Goal: Information Seeking & Learning: Check status

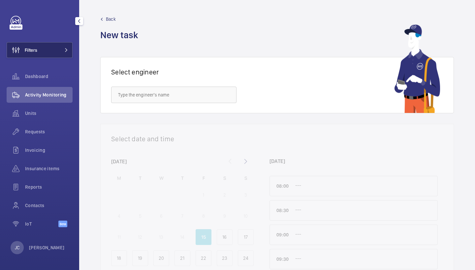
click at [55, 48] on button "Filters" at bounding box center [40, 50] width 66 height 16
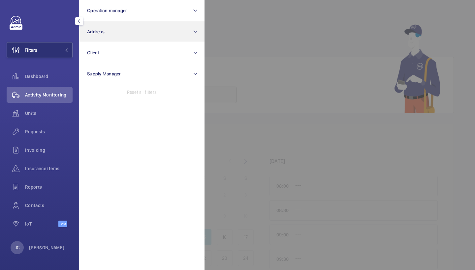
click at [113, 34] on button "Address" at bounding box center [141, 31] width 125 height 21
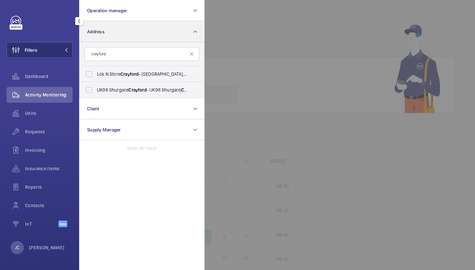
type input "[PERSON_NAME]"
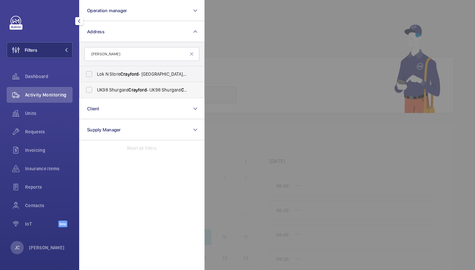
drag, startPoint x: 113, startPoint y: 34, endPoint x: 119, endPoint y: 85, distance: 51.8
click at [119, 85] on label "UK98 Shurgard Crayford - UK98 [PERSON_NAME], [GEOGRAPHIC_DATA] DA1 4QX" at bounding box center [136, 90] width 115 height 16
click at [96, 85] on input "UK98 Shurgard Crayford - UK98 [PERSON_NAME], [GEOGRAPHIC_DATA] DA1 4QX" at bounding box center [88, 89] width 13 height 13
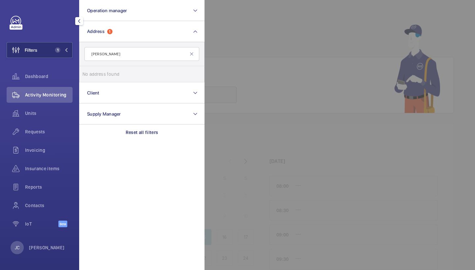
click at [40, 87] on div "Dashboard" at bounding box center [40, 78] width 66 height 18
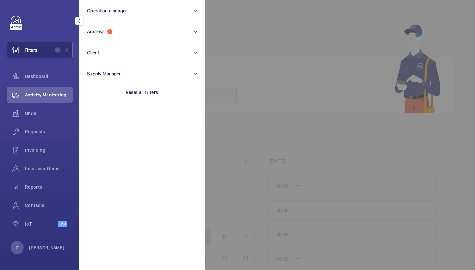
click at [284, 34] on div at bounding box center [441, 135] width 475 height 270
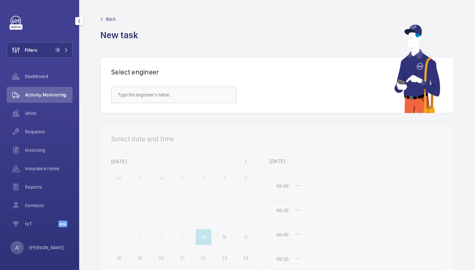
click at [64, 89] on div "Activity Monitoring" at bounding box center [40, 95] width 66 height 16
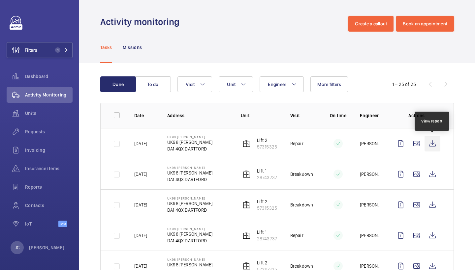
click at [432, 143] on wm-front-icon-button at bounding box center [432, 144] width 16 height 16
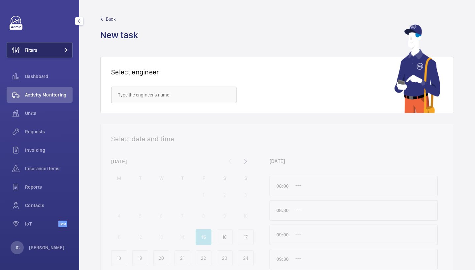
click at [60, 54] on button "Filters" at bounding box center [40, 50] width 66 height 16
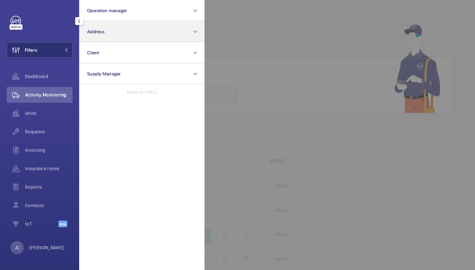
click at [99, 30] on span "Address" at bounding box center [95, 31] width 17 height 5
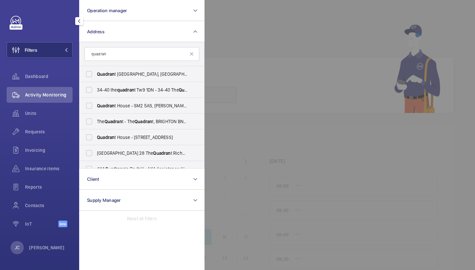
type input "quadrant"
drag, startPoint x: 116, startPoint y: 66, endPoint x: 136, endPoint y: 139, distance: 75.9
click at [136, 139] on span "Quadran t House - 1 Princess Way, REDHILL RH1 1FN" at bounding box center [142, 137] width 91 height 7
click at [96, 139] on input "Quadran t House - 1 Princess Way, REDHILL RH1 1FN" at bounding box center [88, 137] width 13 height 13
checkbox input "true"
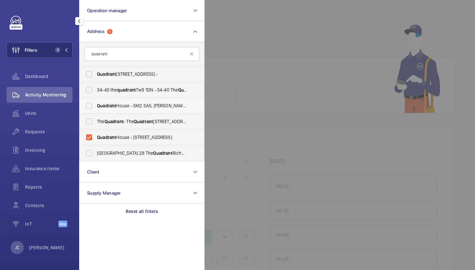
click at [141, 102] on span "Quadrant House - SM2 5AS, SUTTON SM2 5AS" at bounding box center [142, 105] width 91 height 7
click at [96, 102] on input "Quadrant House - SM2 5AS, SUTTON SM2 5AS" at bounding box center [88, 105] width 13 height 13
checkbox input "true"
drag, startPoint x: 48, startPoint y: 131, endPoint x: 63, endPoint y: 101, distance: 34.0
click at [48, 131] on span "Requests" at bounding box center [48, 132] width 47 height 7
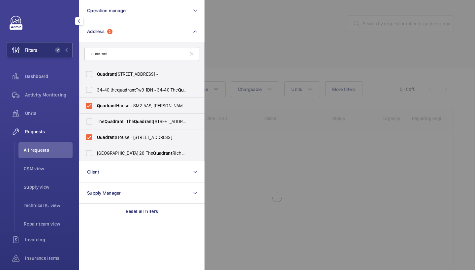
click at [264, 67] on div at bounding box center [441, 135] width 475 height 270
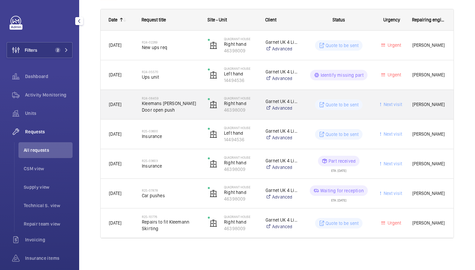
scroll to position [99, 0]
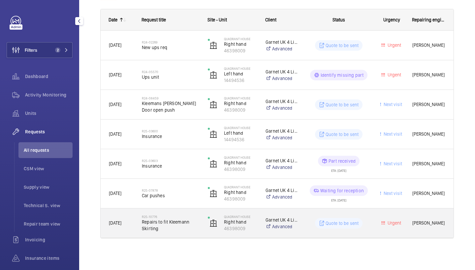
click at [166, 225] on span "Repairs to fit Kleemann Skirting" at bounding box center [170, 225] width 57 height 13
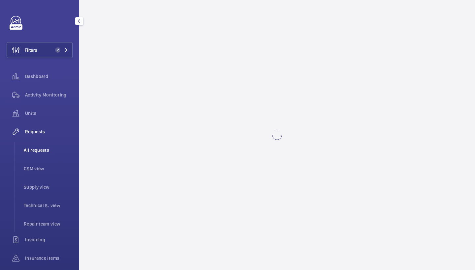
click at [51, 152] on span "All requests" at bounding box center [48, 150] width 49 height 7
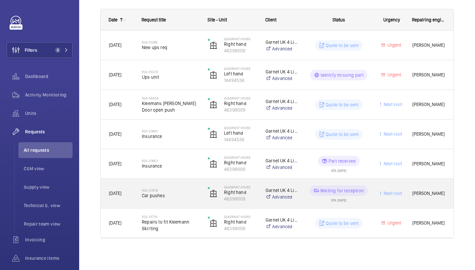
scroll to position [99, 0]
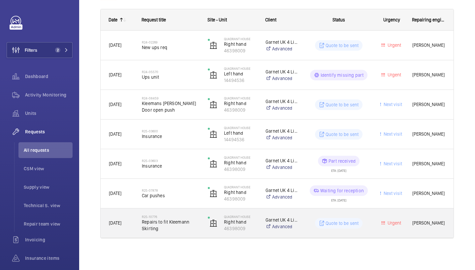
click at [169, 210] on div "R25-10776 Repairs to fit Kleemann Skirting" at bounding box center [166, 224] width 65 height 30
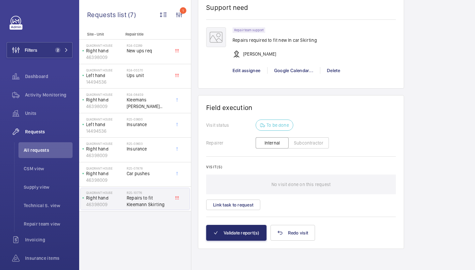
scroll to position [478, 0]
click at [52, 153] on span "All requests" at bounding box center [48, 150] width 49 height 7
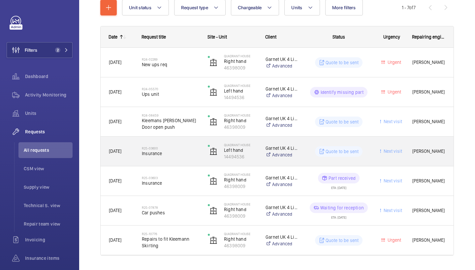
scroll to position [65, 0]
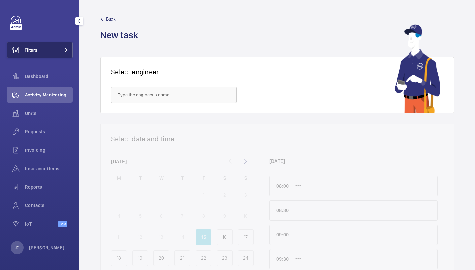
click at [65, 43] on button "Filters" at bounding box center [40, 50] width 66 height 16
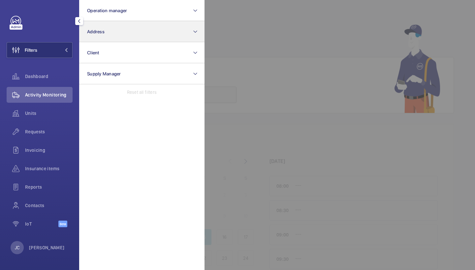
click at [126, 40] on button "Address" at bounding box center [141, 31] width 125 height 21
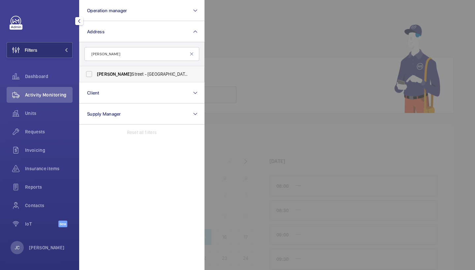
type input "westmoreland"
click at [133, 78] on label "Westmoreland Street - UCLH, 16-18 Westmoreland Street,, LONDON W1G 8PH" at bounding box center [136, 74] width 115 height 16
click at [96, 78] on input "Westmoreland Street - UCLH, 16-18 Westmoreland Street,, LONDON W1G 8PH" at bounding box center [88, 74] width 13 height 13
checkbox input "true"
click at [34, 138] on div "Requests" at bounding box center [40, 132] width 66 height 16
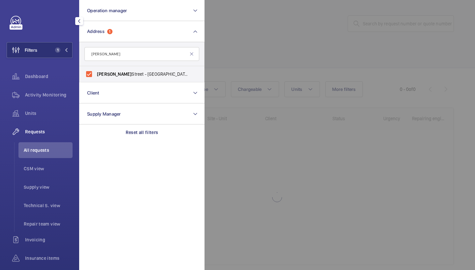
click at [270, 59] on div at bounding box center [441, 135] width 475 height 270
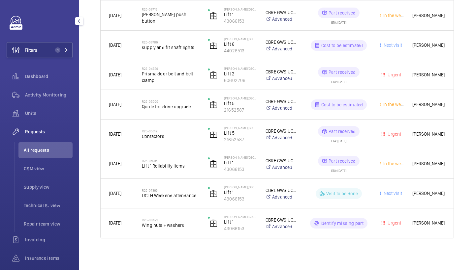
scroll to position [336, 0]
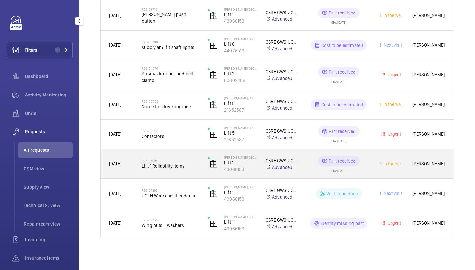
click at [181, 176] on div "R25-06996 Lift 1 Reliability Items" at bounding box center [166, 164] width 65 height 30
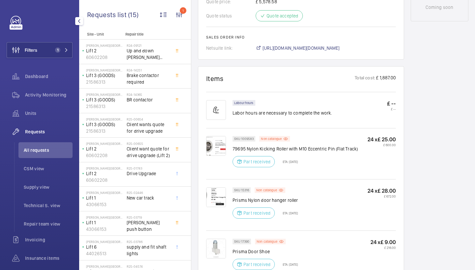
scroll to position [373, 0]
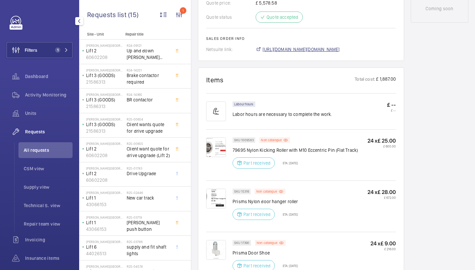
click at [339, 51] on span "https://6461500.app.netsuite.com/app/accounting/transactions/salesord.nl?id=288…" at bounding box center [300, 49] width 77 height 7
